Goal: Information Seeking & Learning: Check status

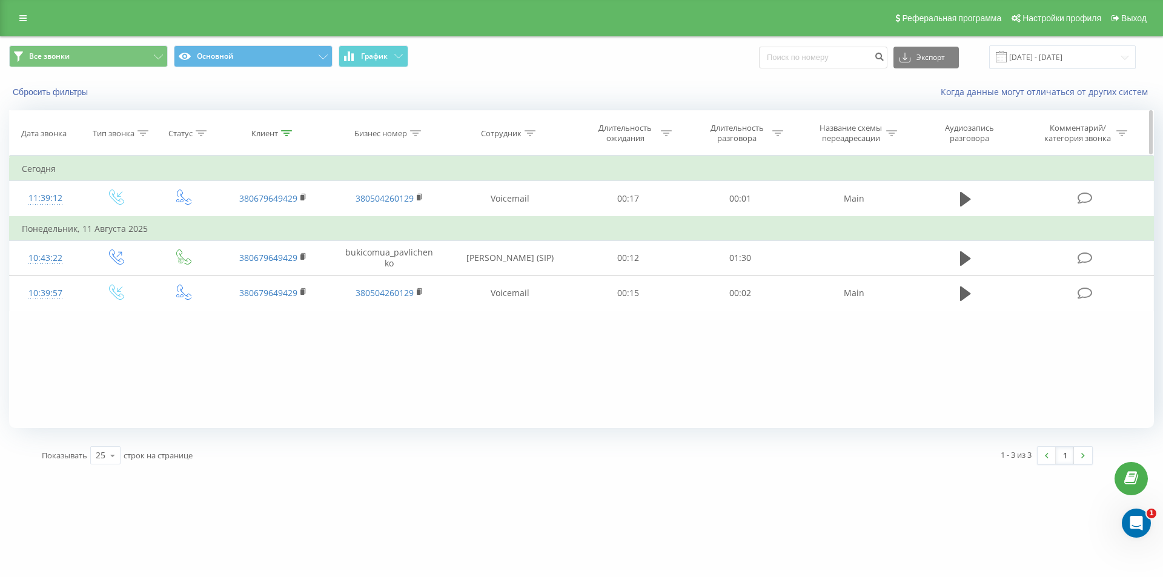
click at [286, 133] on icon at bounding box center [286, 133] width 11 height 6
click at [248, 244] on button "Отмена" at bounding box center [245, 244] width 51 height 15
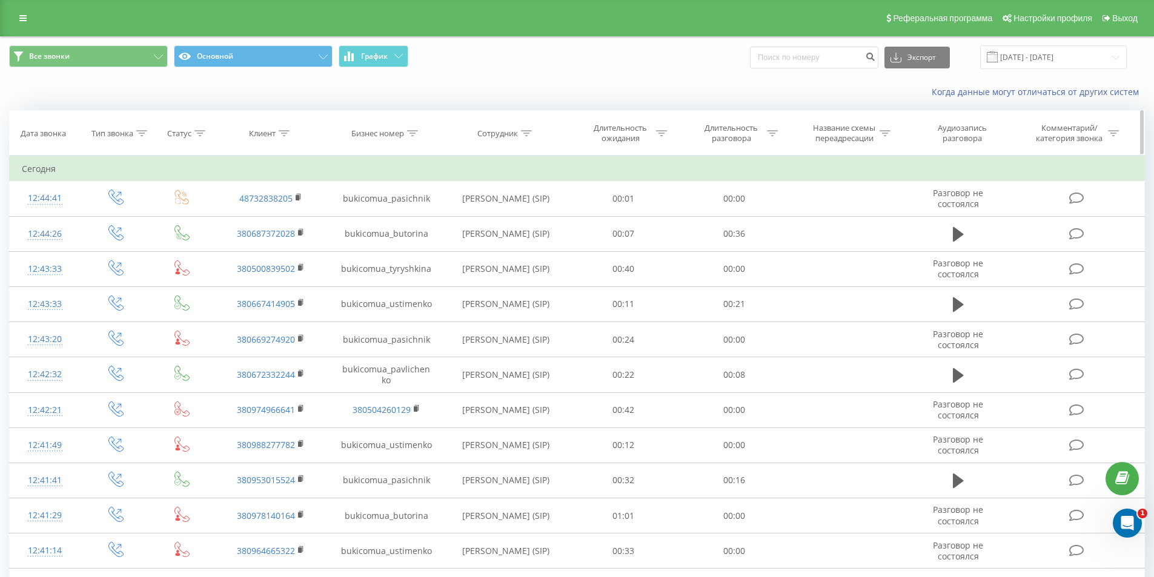
click at [283, 132] on icon at bounding box center [284, 133] width 11 height 6
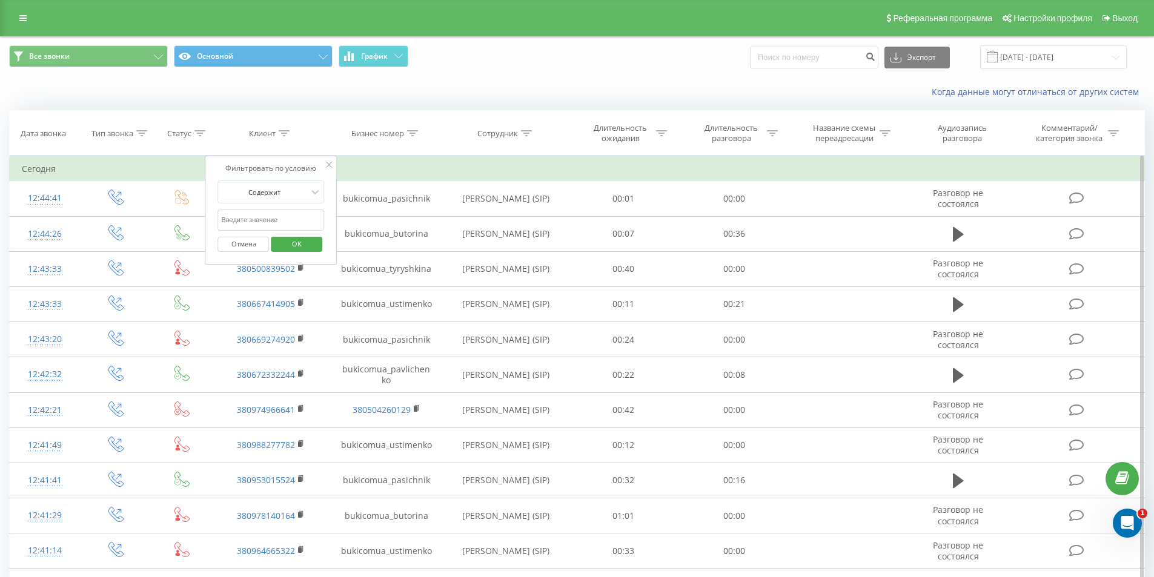
paste input "[PHONE_NUMBER]"
click at [237, 217] on input "[PHONE_NUMBER]" at bounding box center [271, 220] width 107 height 21
click at [237, 221] on input "050) [PHONE_NUMBER]" at bounding box center [271, 220] width 107 height 21
click at [247, 220] on input "050132-15-66" at bounding box center [271, 220] width 107 height 21
click at [255, 221] on input "05013215-66" at bounding box center [271, 220] width 107 height 21
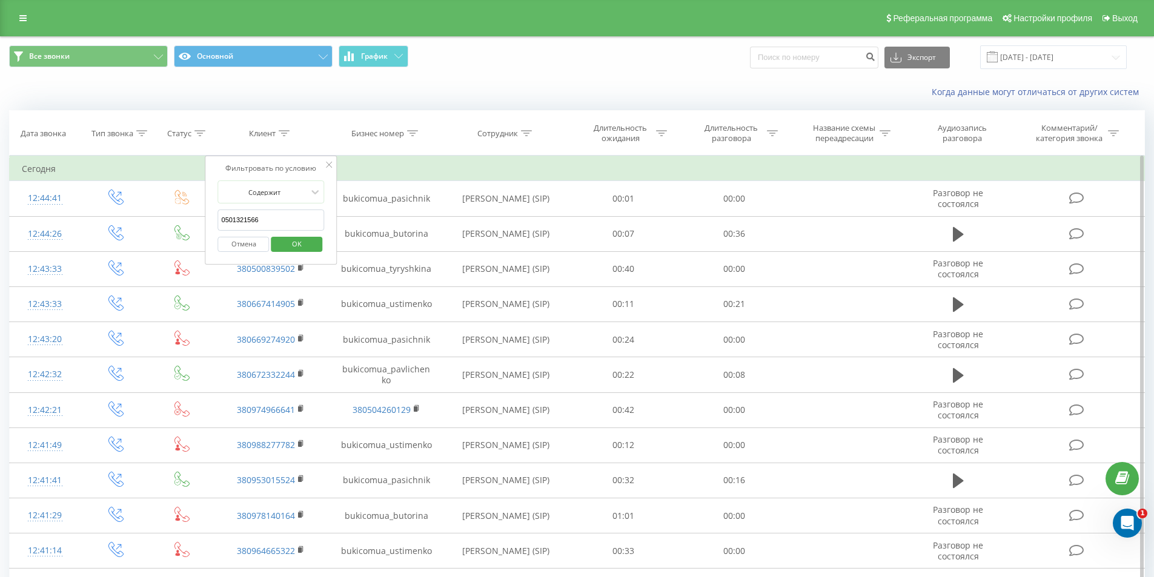
click at [293, 238] on span "OK" at bounding box center [297, 243] width 34 height 19
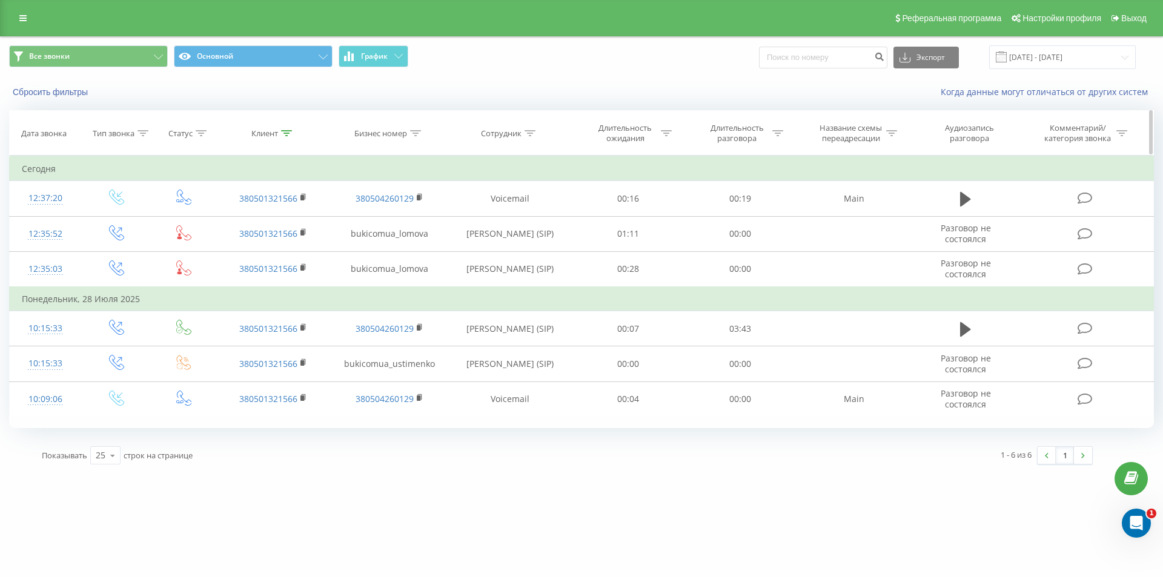
click at [281, 132] on icon at bounding box center [286, 133] width 11 height 6
click at [253, 243] on button "Отмена" at bounding box center [245, 244] width 51 height 15
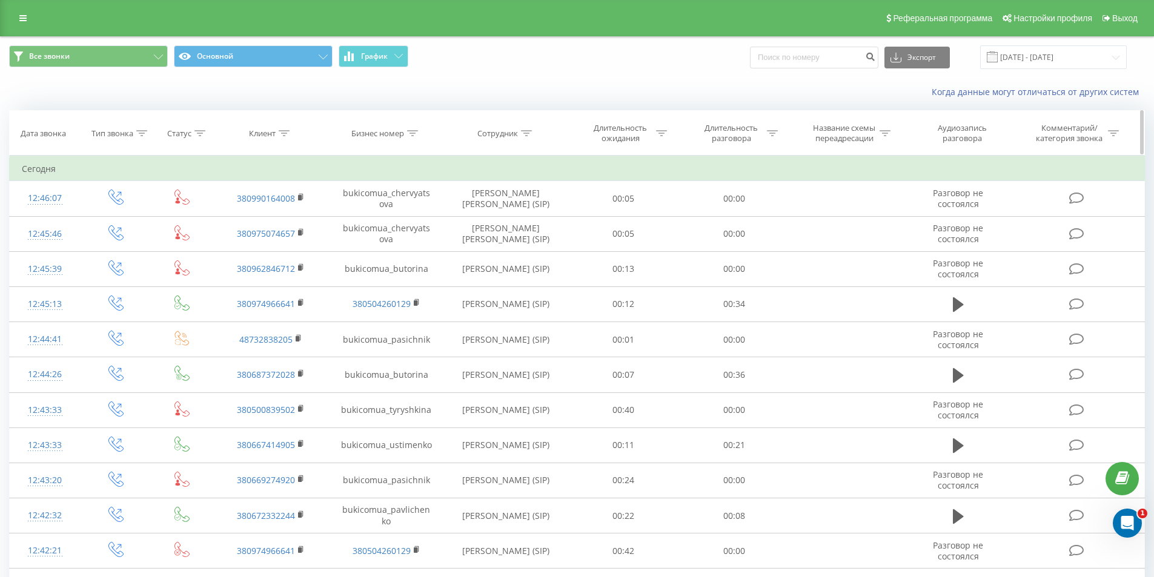
click at [285, 132] on icon at bounding box center [284, 133] width 11 height 6
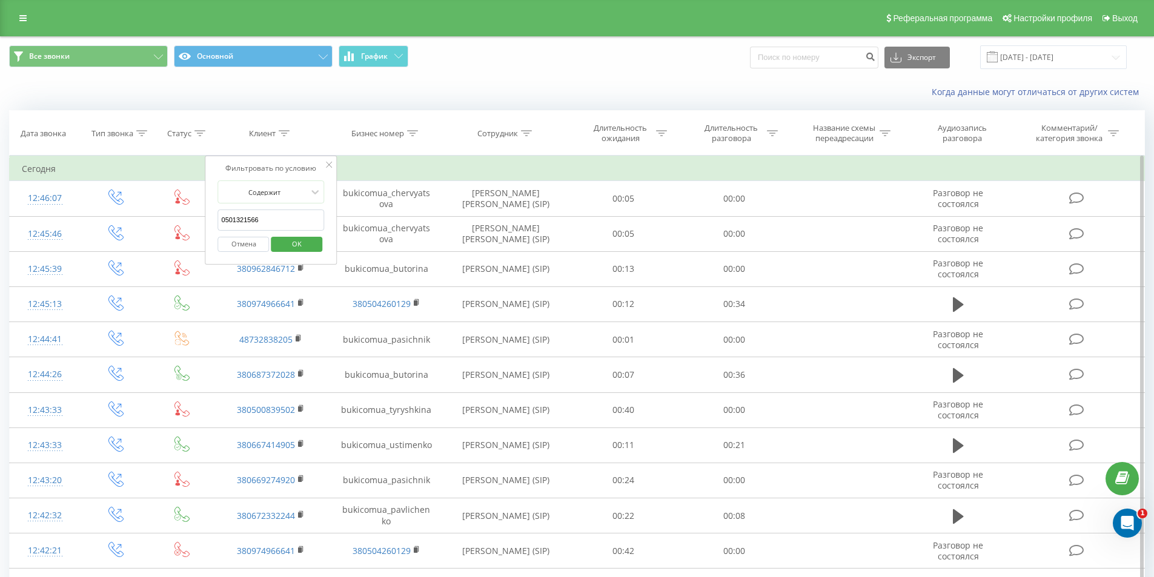
paste input "+38 (096) 125-82-0"
click at [237, 219] on input "[PHONE_NUMBER]" at bounding box center [271, 220] width 107 height 21
click at [240, 221] on input "096) [PHONE_NUMBER]" at bounding box center [271, 220] width 107 height 21
click at [236, 218] on input "096) [PHONE_NUMBER]" at bounding box center [271, 220] width 107 height 21
click at [244, 220] on input "096125-82-06" at bounding box center [271, 220] width 107 height 21
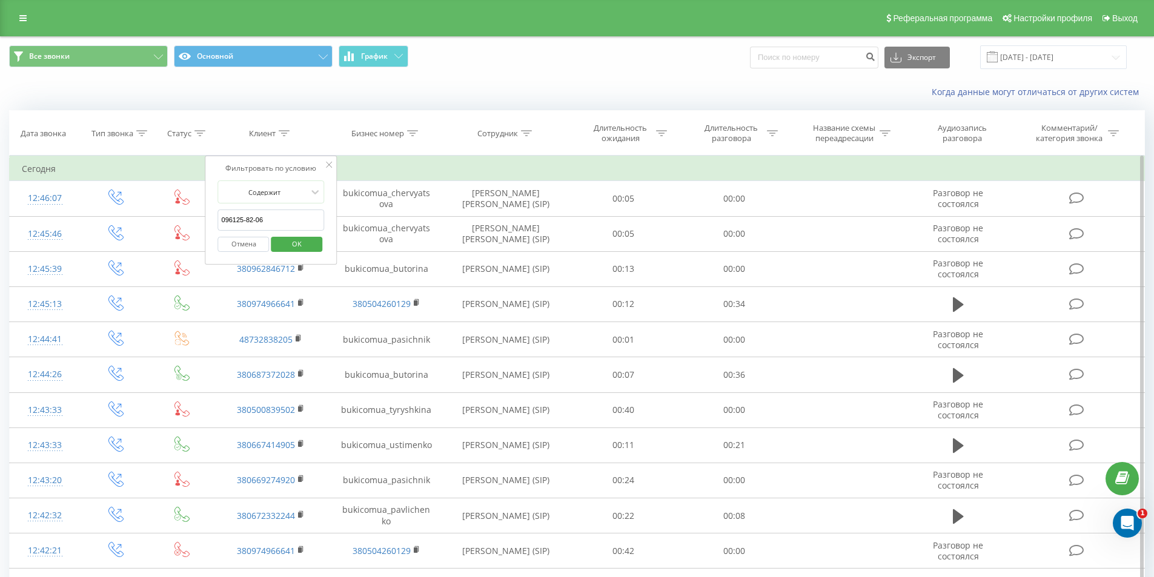
click at [248, 216] on input "096125-82-06" at bounding box center [271, 220] width 107 height 21
click at [247, 215] on input "096125-82-06" at bounding box center [271, 220] width 107 height 21
click at [255, 217] on input "09612582-06" at bounding box center [271, 220] width 107 height 21
type input "0961258206"
click at [295, 240] on span "OK" at bounding box center [297, 243] width 34 height 19
